Goal: Check status: Check status

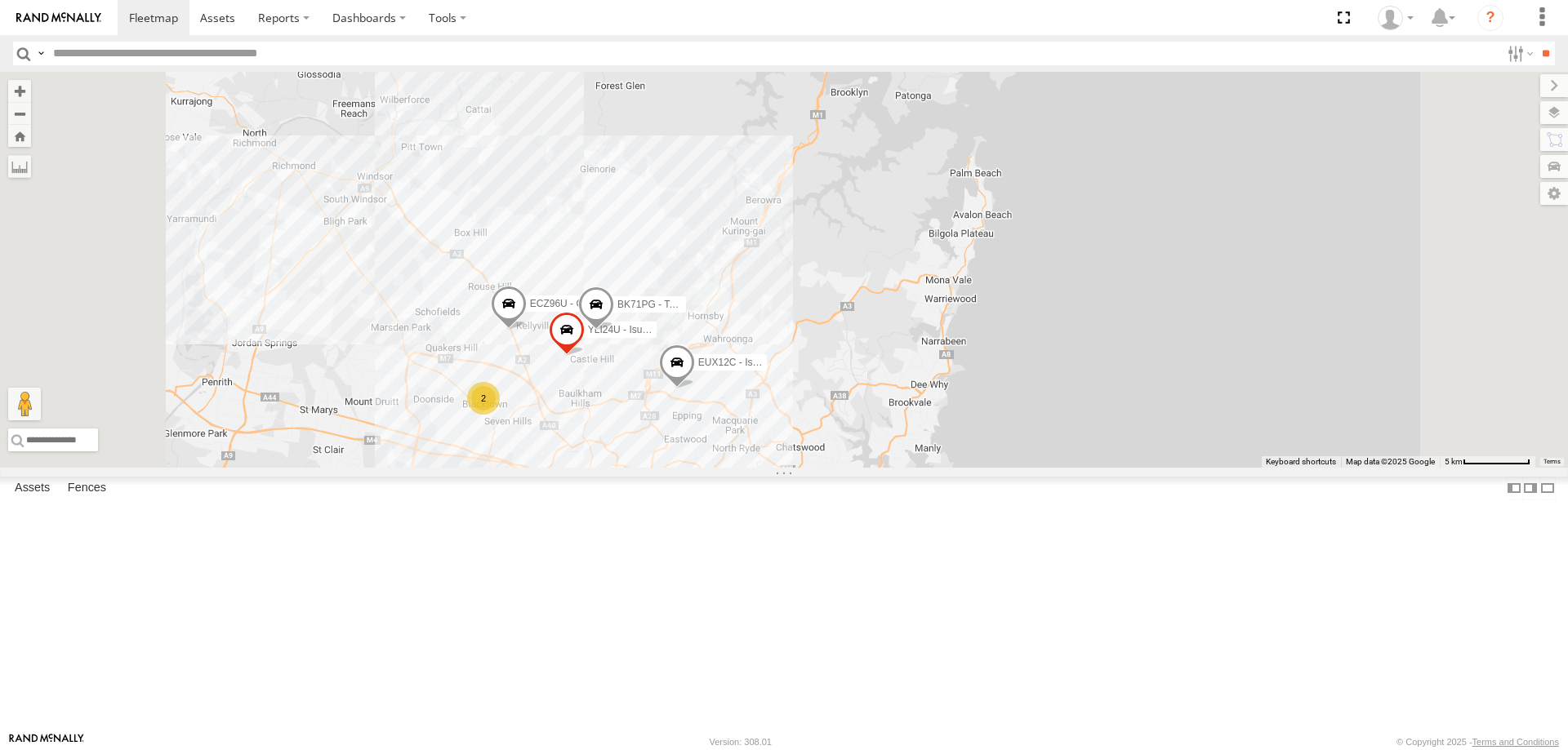
click at [0, 0] on span at bounding box center [0, 0] width 0 height 0
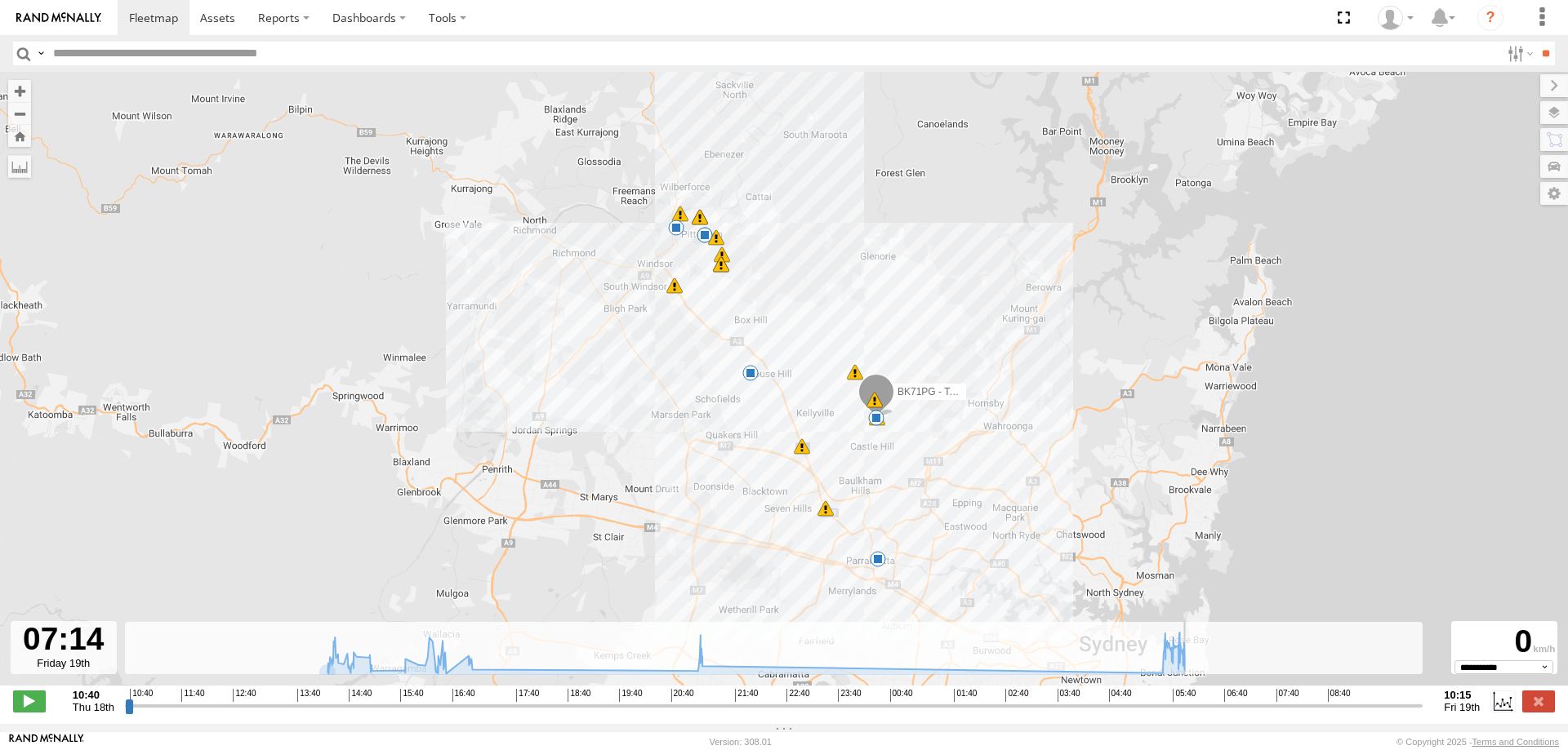
drag, startPoint x: 130, startPoint y: 717, endPoint x: 1255, endPoint y: 711, distance: 1125.0
click at [1254, 711] on input "range" at bounding box center [774, 705] width 1298 height 16
click at [1527, 704] on label at bounding box center [1538, 701] width 33 height 22
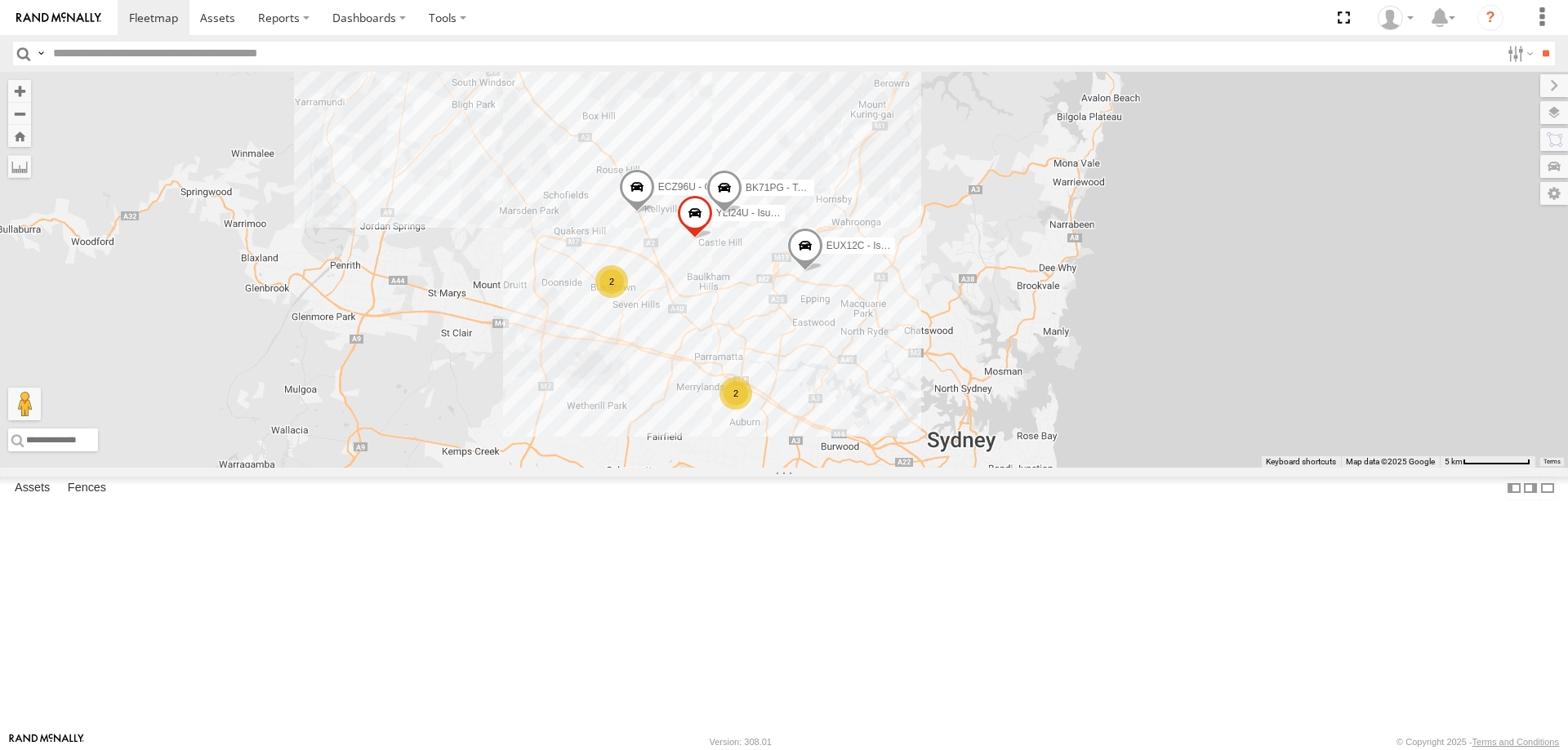
drag, startPoint x: 900, startPoint y: 580, endPoint x: 1029, endPoint y: 460, distance: 176.2
click at [1029, 460] on div "2 ECZ96U - Great Wall EUX12C - Isuzu DMAX YLI24U - Isuzu D-MAX 2 YLI01U - Isuzu…" at bounding box center [784, 270] width 1568 height 396
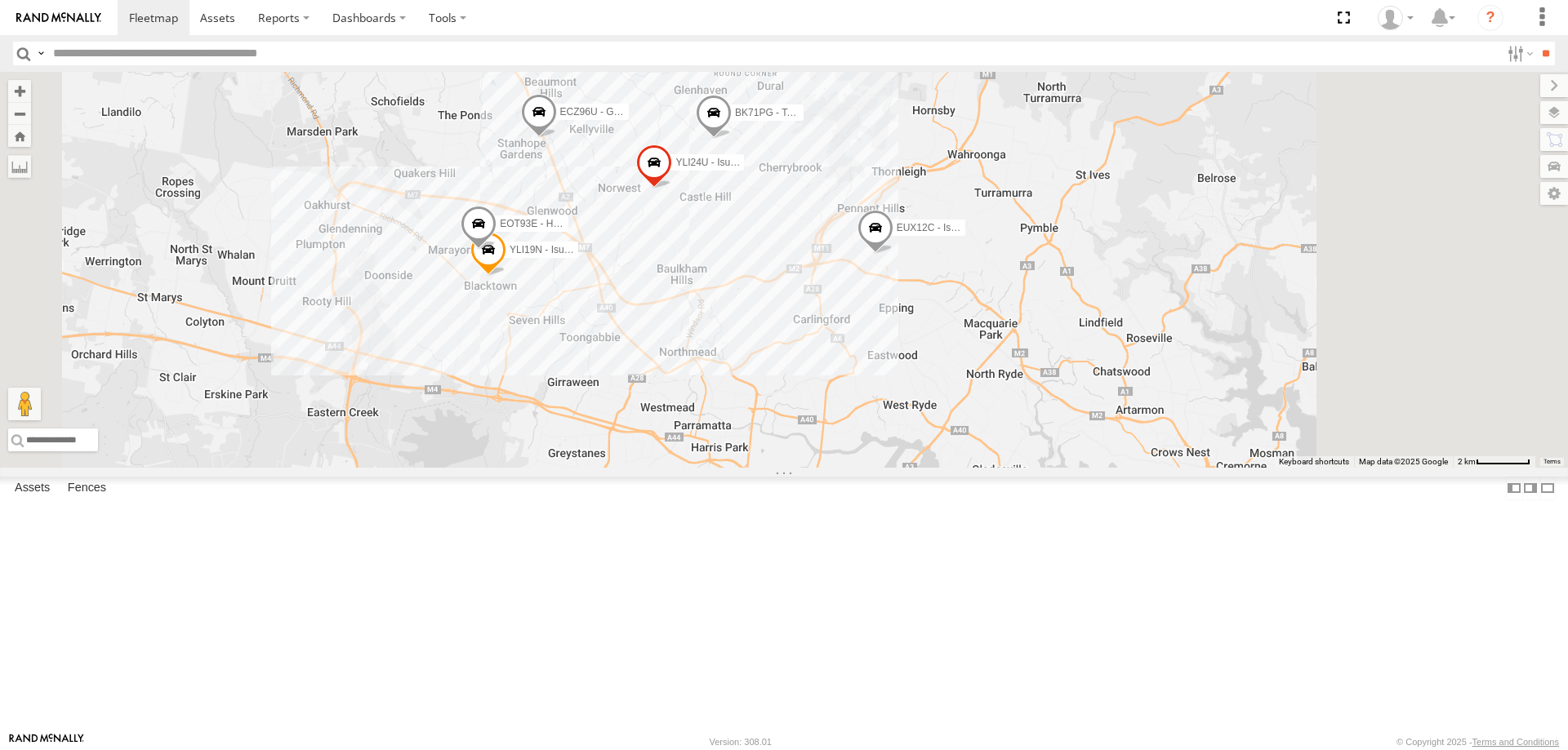
drag, startPoint x: 959, startPoint y: 263, endPoint x: 868, endPoint y: 448, distance: 206.2
click at [868, 448] on div "ECZ96U - Great Wall EUX12C - Isuzu DMAX YLI24U - Isuzu D-MAX YLI01U - Isuzu DMA…" at bounding box center [784, 270] width 1568 height 396
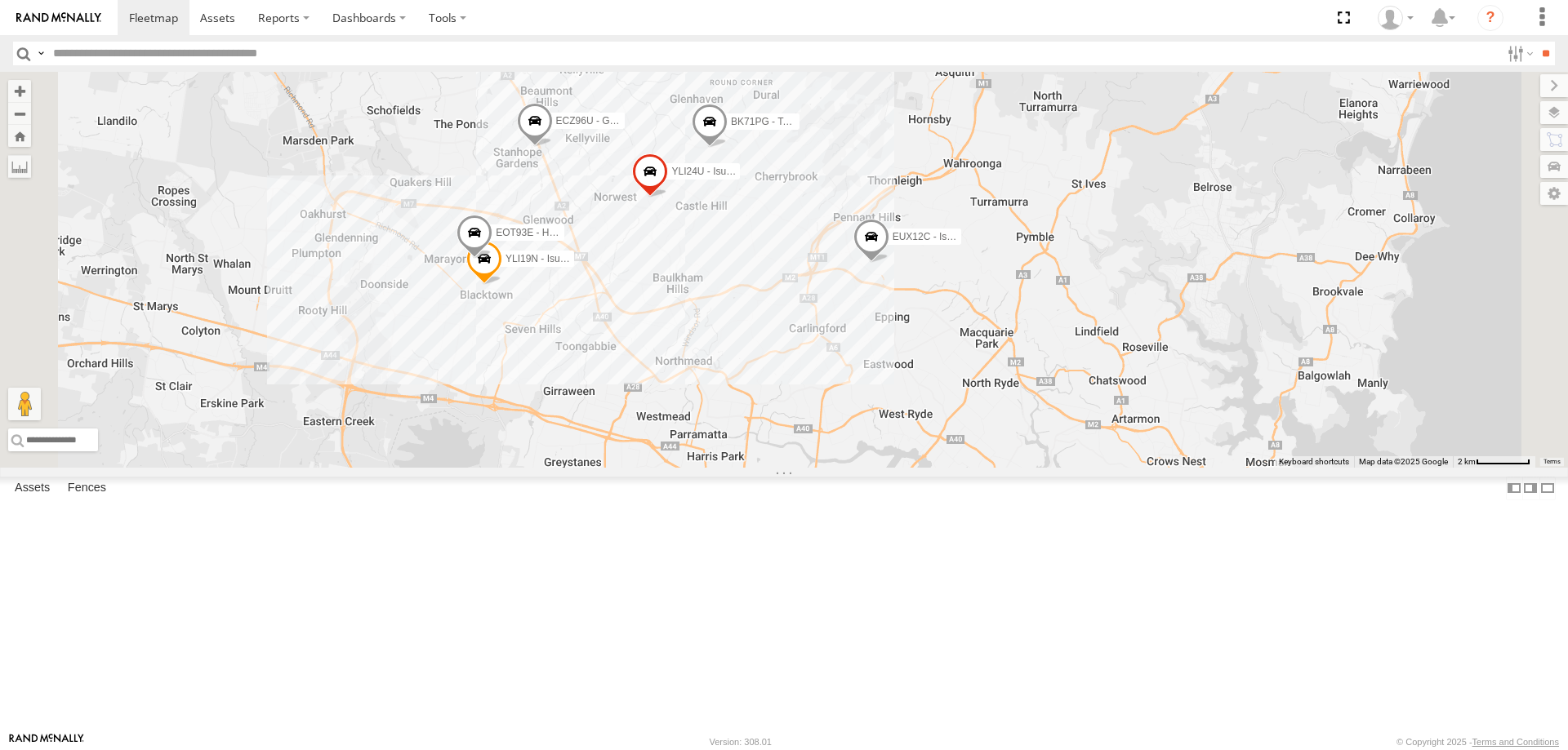
click at [502, 284] on span at bounding box center [484, 261] width 36 height 44
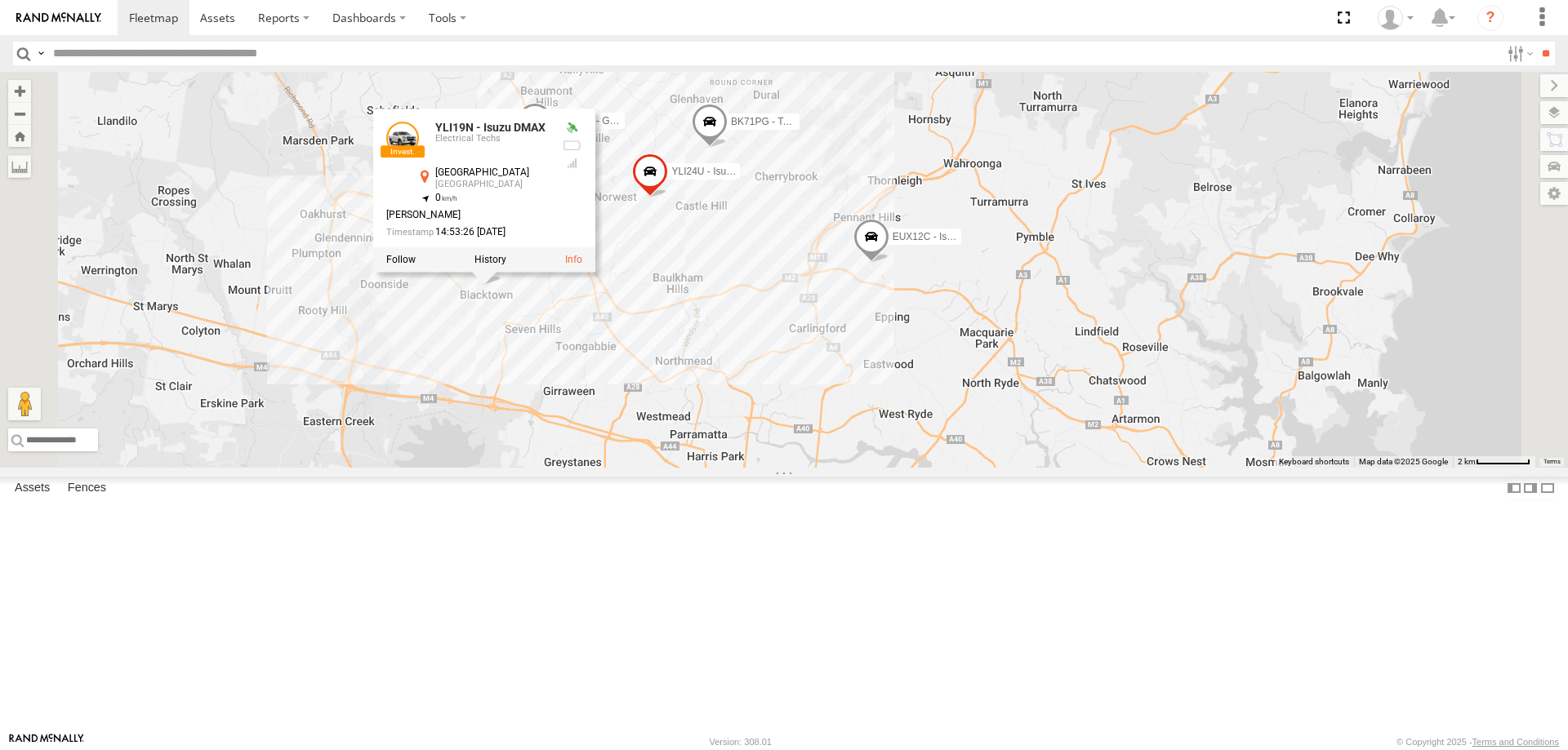
click at [641, 468] on div "ECZ96U - Great Wall EUX12C - Isuzu DMAX YLI24U - Isuzu D-MAX YLI01U - Isuzu DMA…" at bounding box center [784, 270] width 1568 height 396
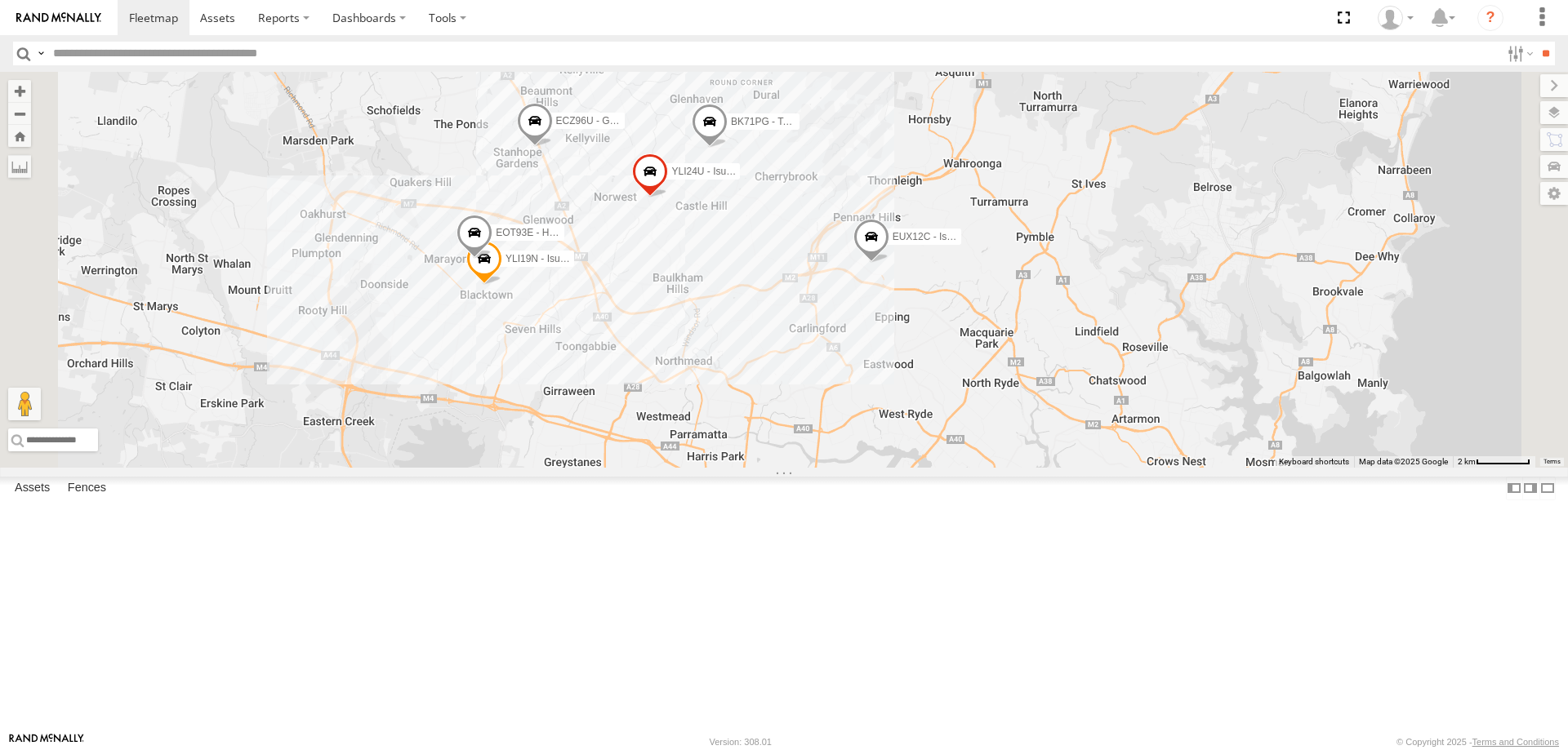
click at [728, 148] on span at bounding box center [710, 125] width 36 height 44
click at [732, 129] on label at bounding box center [716, 124] width 32 height 11
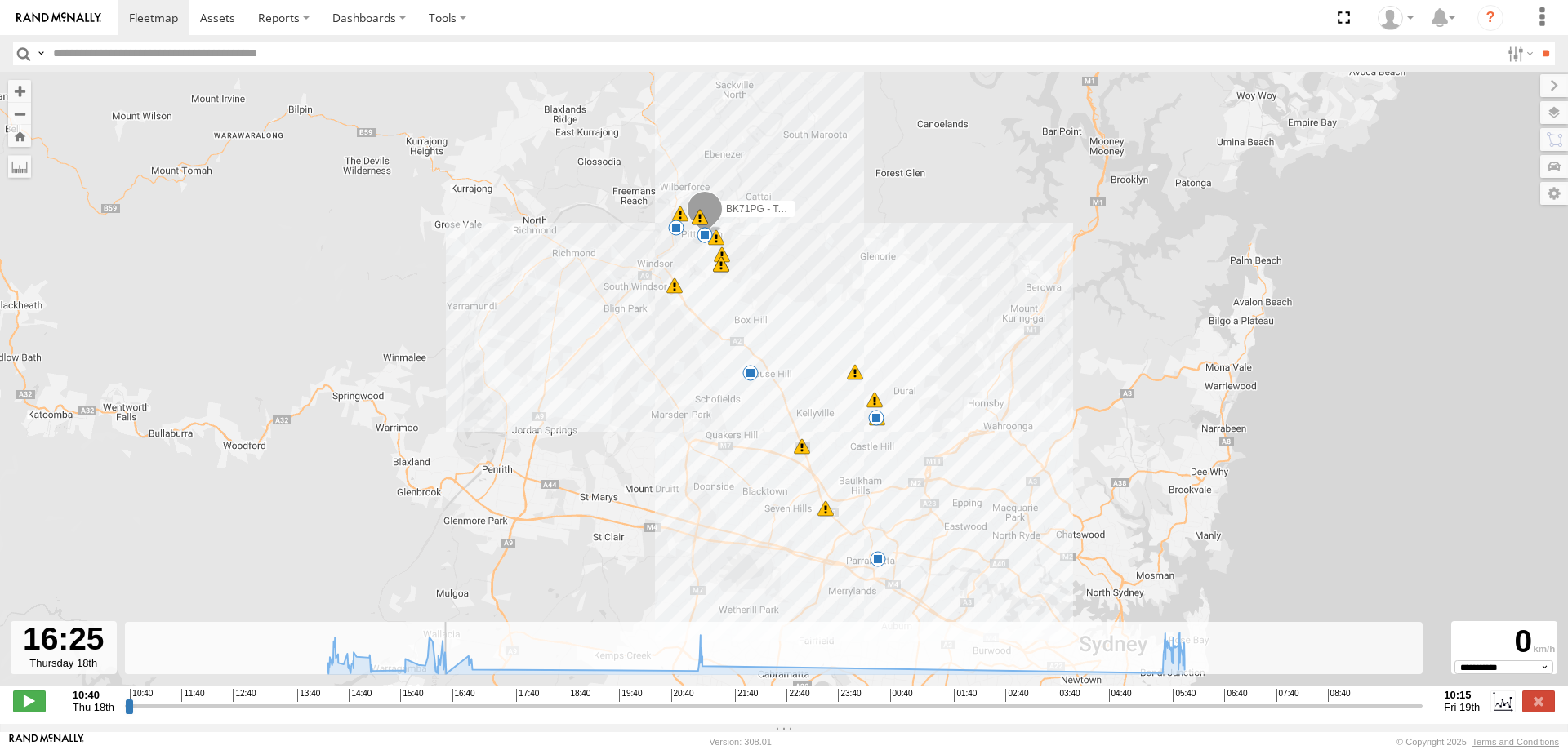
drag, startPoint x: 134, startPoint y: 713, endPoint x: 443, endPoint y: 689, distance: 309.9
click at [443, 698] on input "range" at bounding box center [774, 705] width 1298 height 16
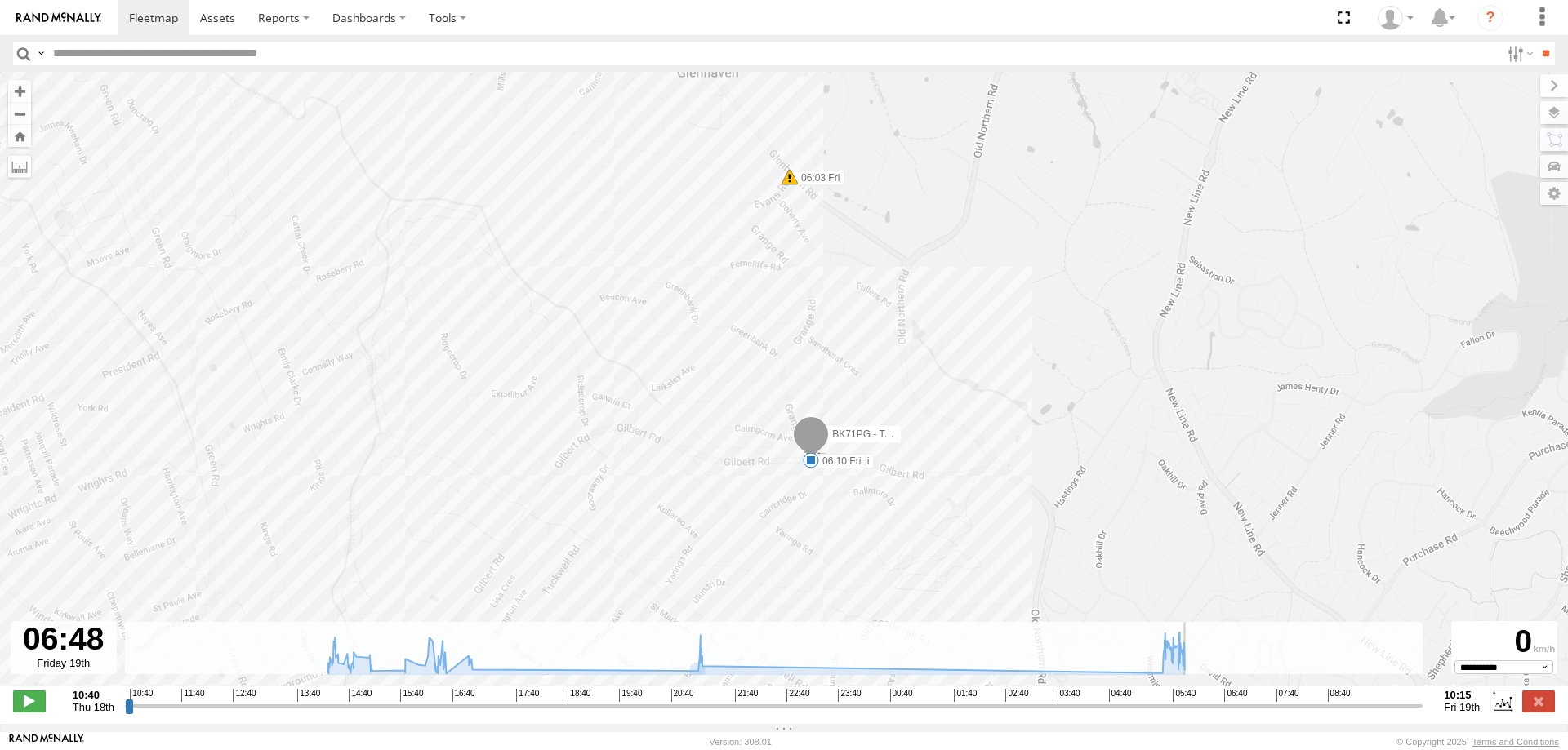
drag, startPoint x: 443, startPoint y: 714, endPoint x: 1247, endPoint y: 685, distance: 804.5
type input "**********"
click at [1247, 698] on input "range" at bounding box center [774, 705] width 1298 height 16
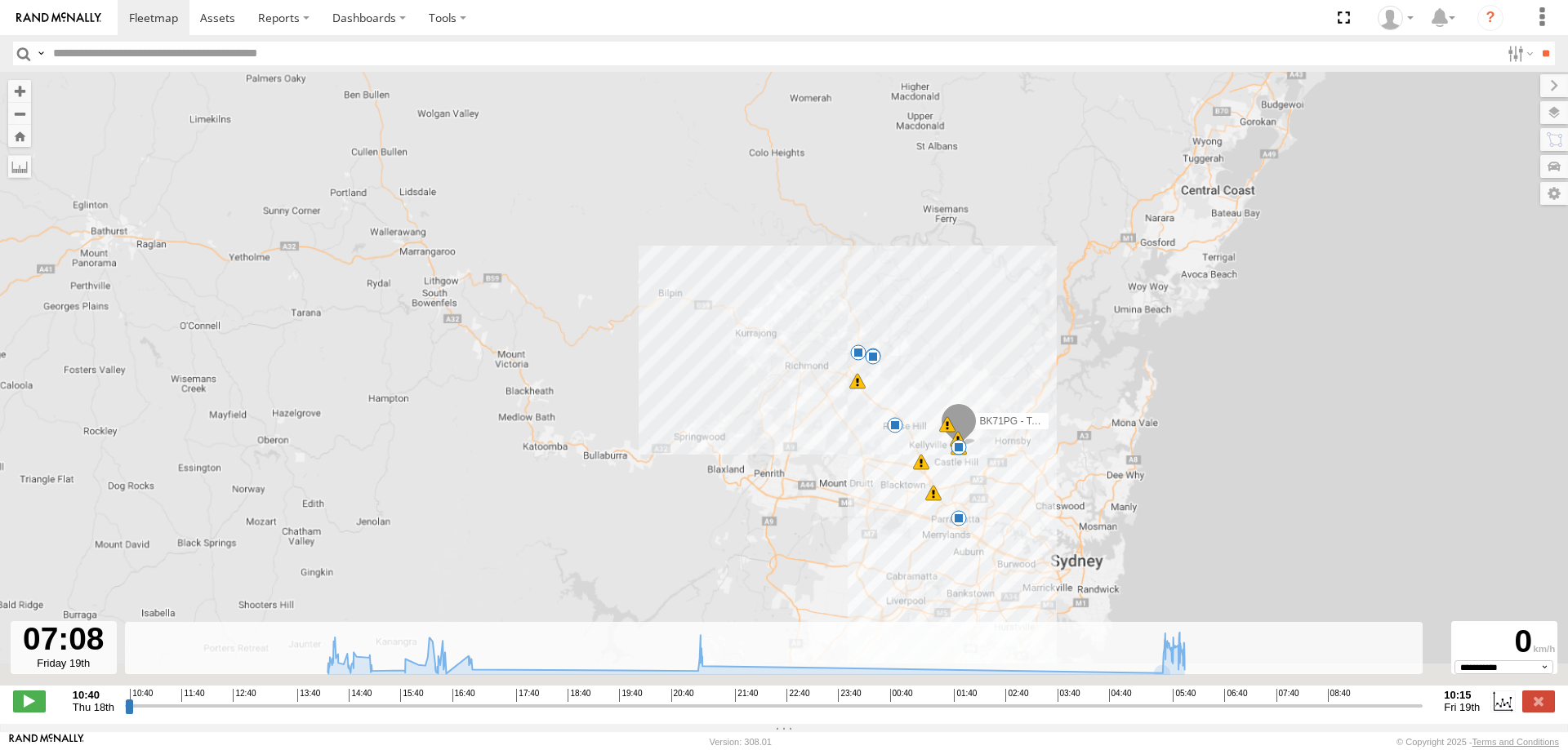
drag, startPoint x: 998, startPoint y: 591, endPoint x: 960, endPoint y: 343, distance: 250.9
click at [960, 343] on div "BK71PG - Toyota Hiace 13:55 Thu 14:30 Thu 14:44 Thu 15:05 Thu 16:28 Thu 17:00 T…" at bounding box center [784, 388] width 1568 height 631
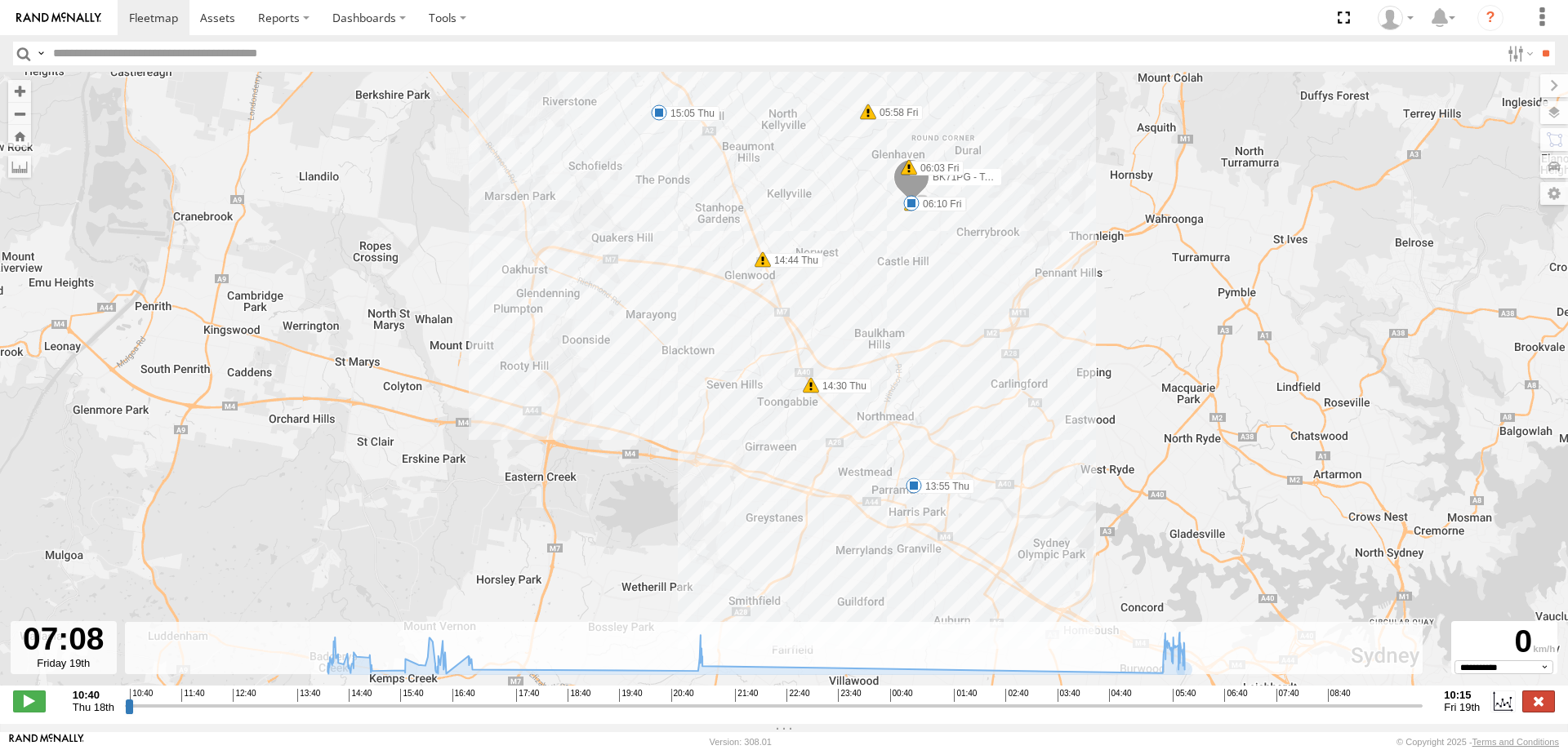
click at [1546, 708] on label at bounding box center [1538, 701] width 33 height 22
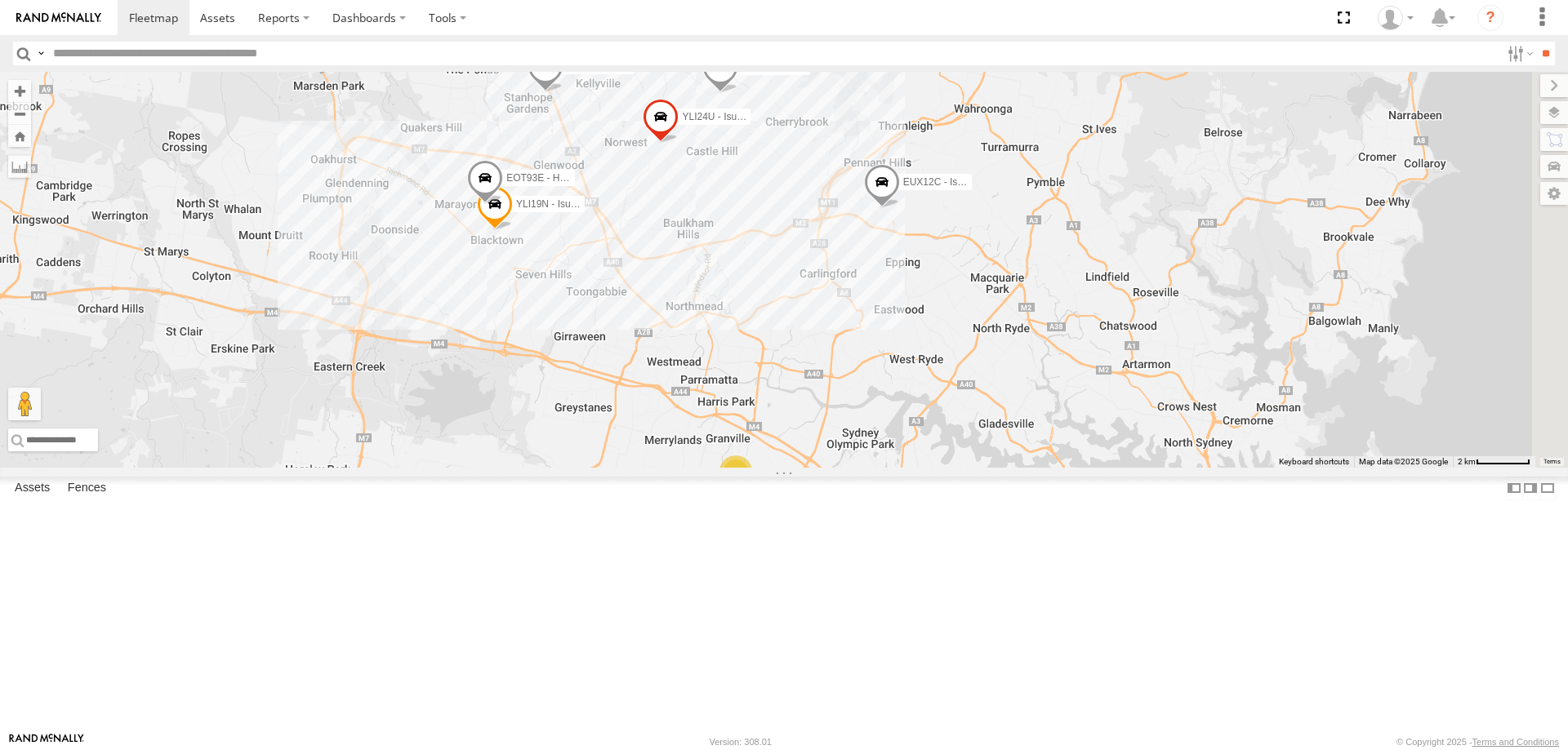
drag, startPoint x: 1015, startPoint y: 605, endPoint x: 1026, endPoint y: 549, distance: 57.1
click at [1026, 468] on div "YLI19N - Isuzu DMAX ECZ96U - Great Wall EUX12C - Isuzu DMAX YLI24U - Isuzu D-MA…" at bounding box center [784, 270] width 1568 height 396
